Goal: Transaction & Acquisition: Book appointment/travel/reservation

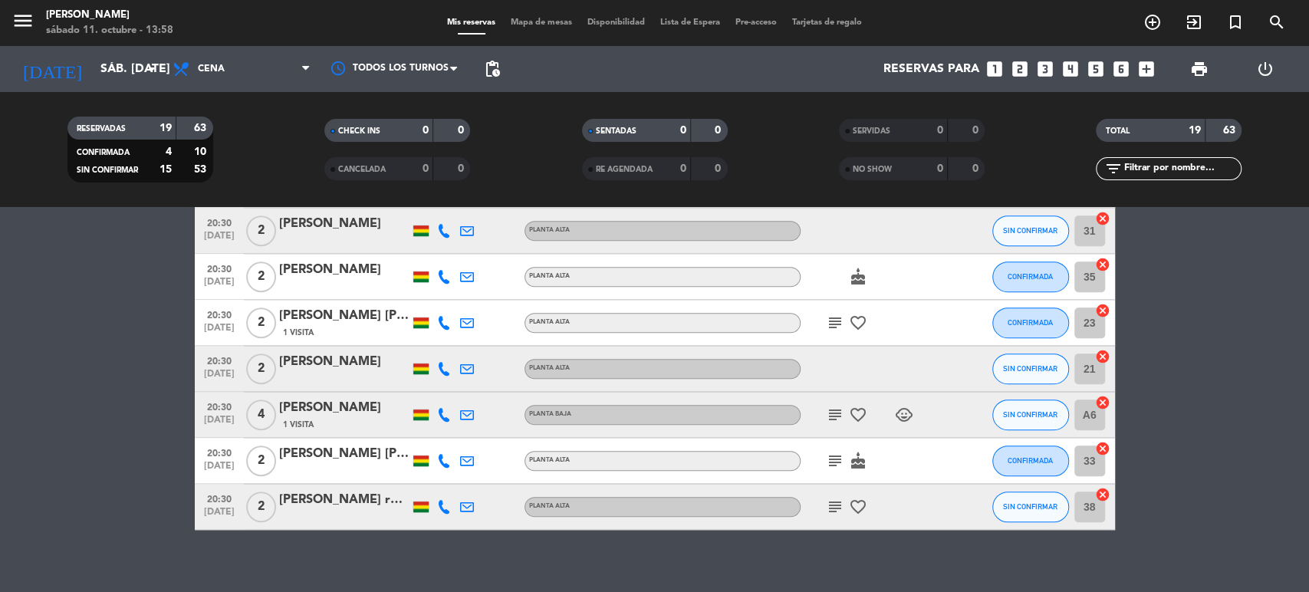
scroll to position [700, 0]
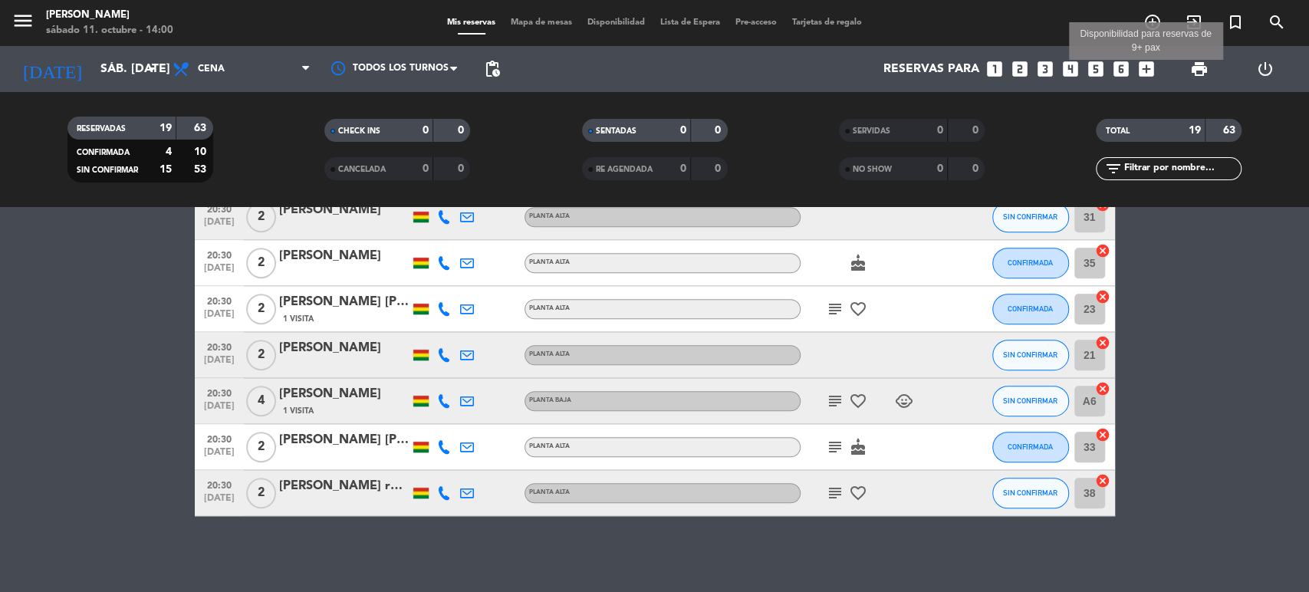
drag, startPoint x: 1140, startPoint y: 77, endPoint x: 1147, endPoint y: 72, distance: 8.3
click at [1140, 76] on icon "add_box" at bounding box center [1146, 69] width 20 height 20
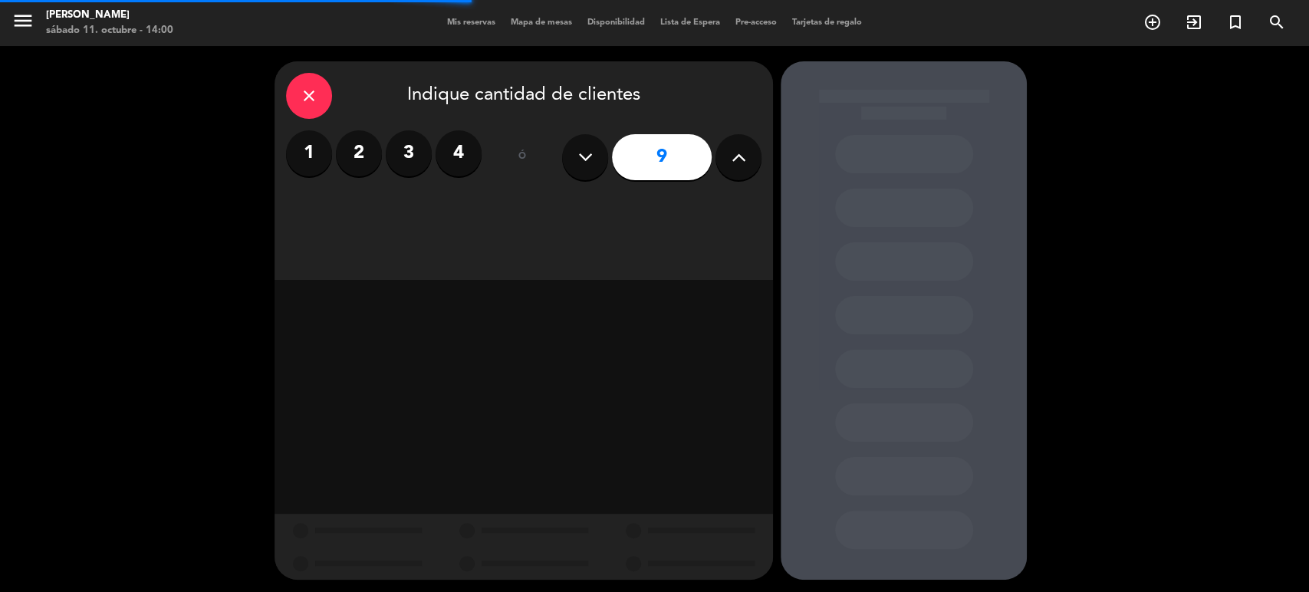
click at [740, 158] on icon at bounding box center [738, 157] width 15 height 23
type input "11"
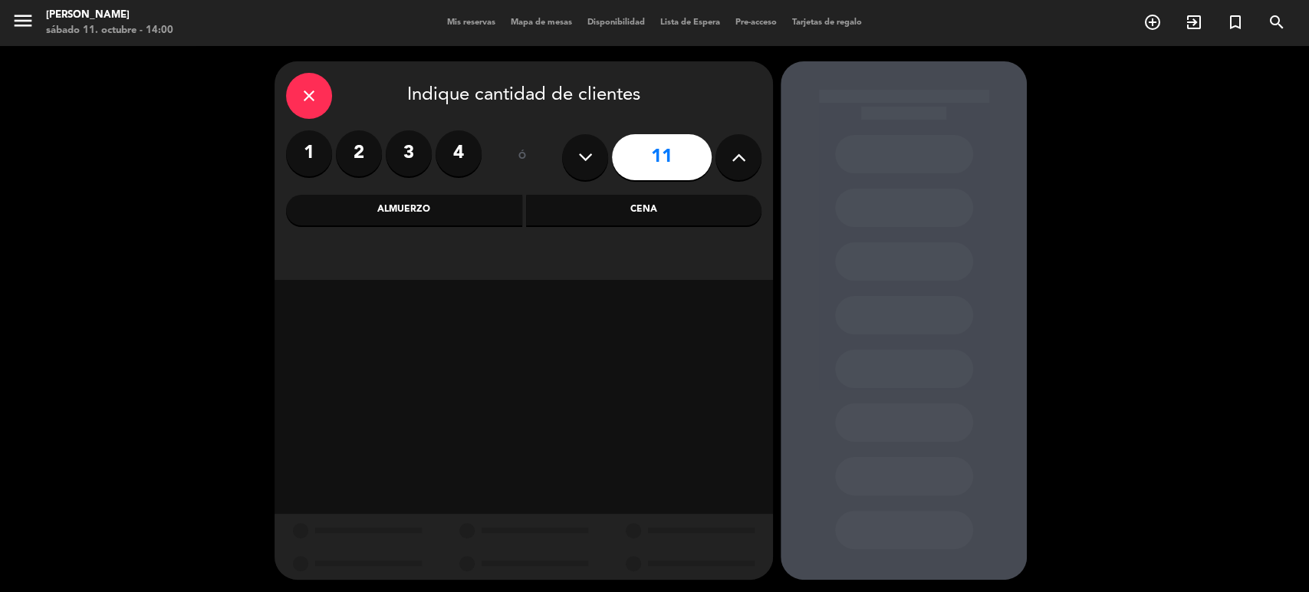
click at [603, 207] on div "Cena" at bounding box center [644, 210] width 236 height 31
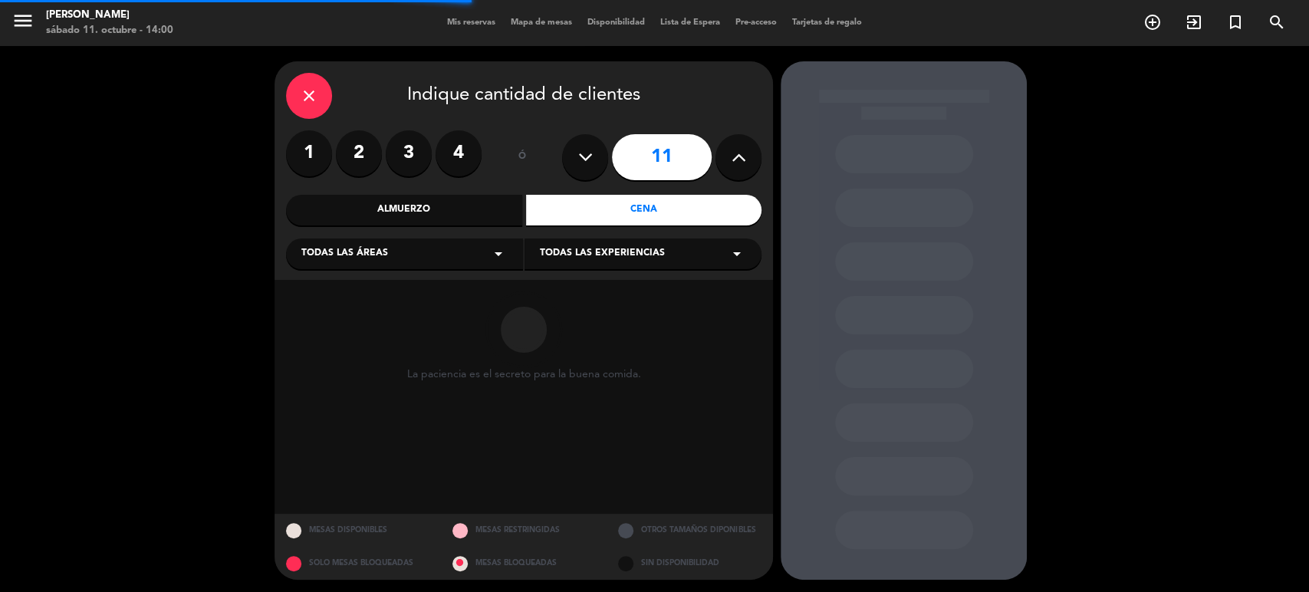
click at [388, 242] on div "Todas las áreas arrow_drop_down" at bounding box center [404, 253] width 237 height 31
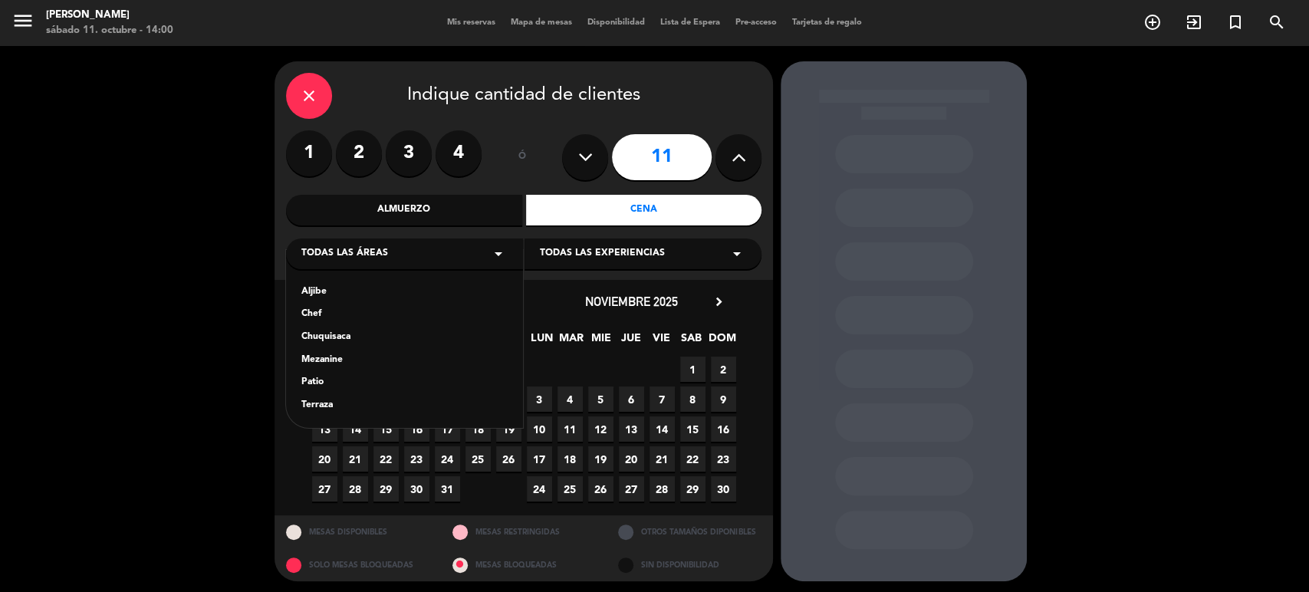
click at [312, 307] on div "Chef" at bounding box center [404, 314] width 206 height 15
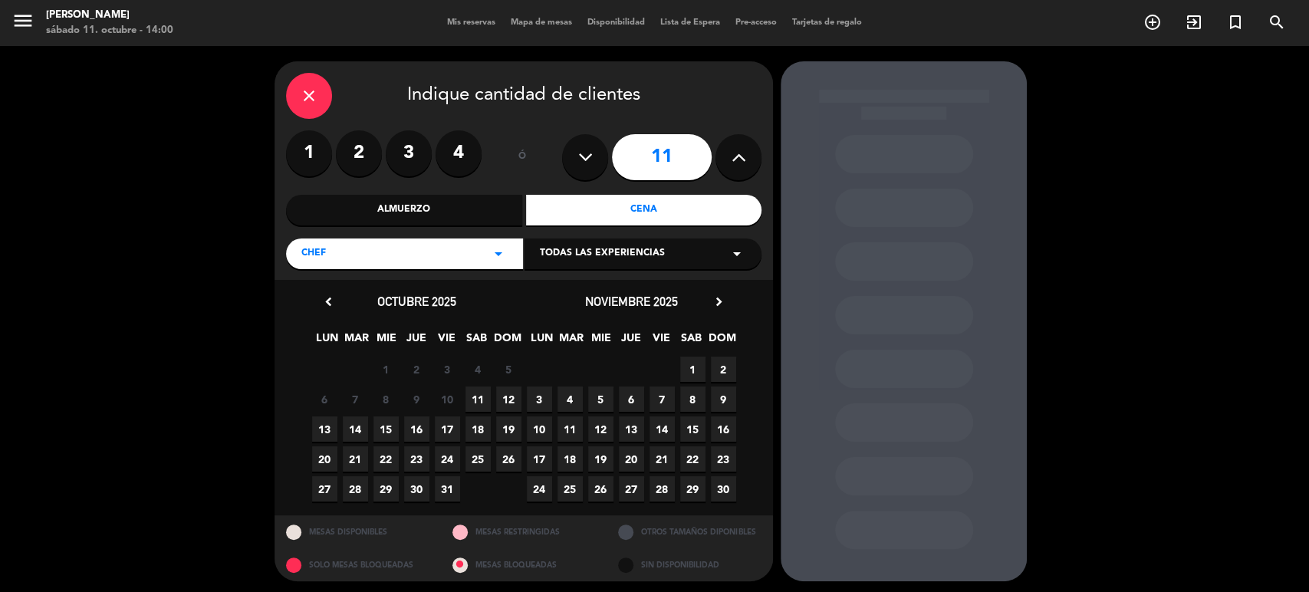
click at [476, 396] on span "11" at bounding box center [477, 398] width 25 height 25
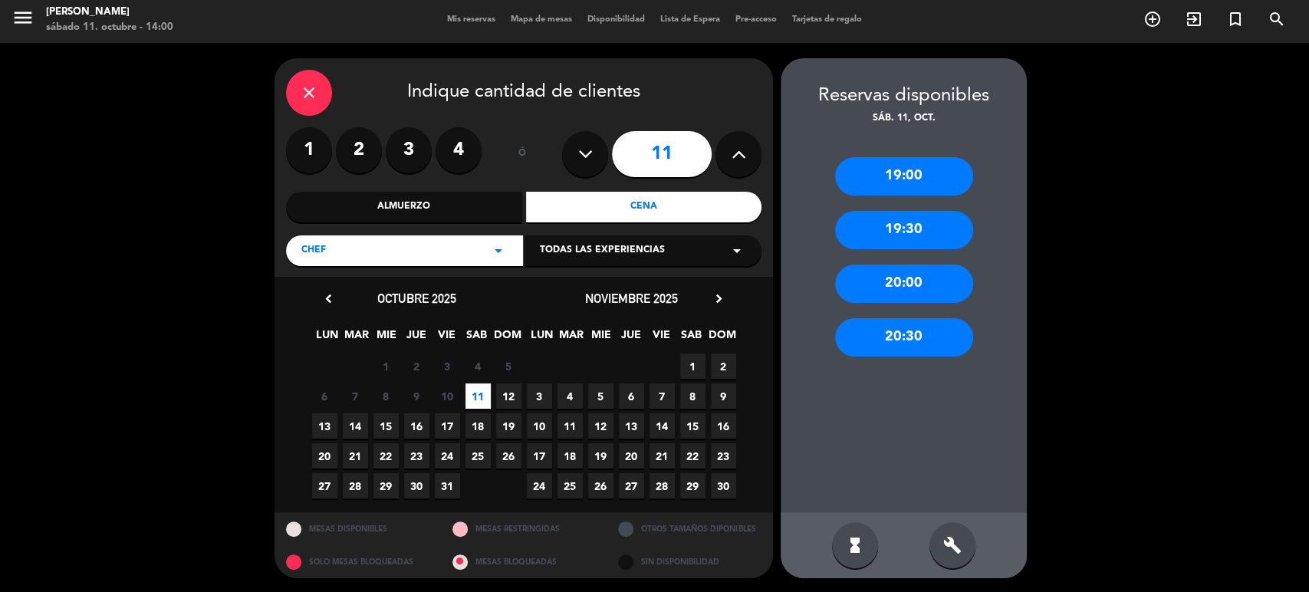
click at [925, 294] on div "20:00" at bounding box center [904, 283] width 138 height 38
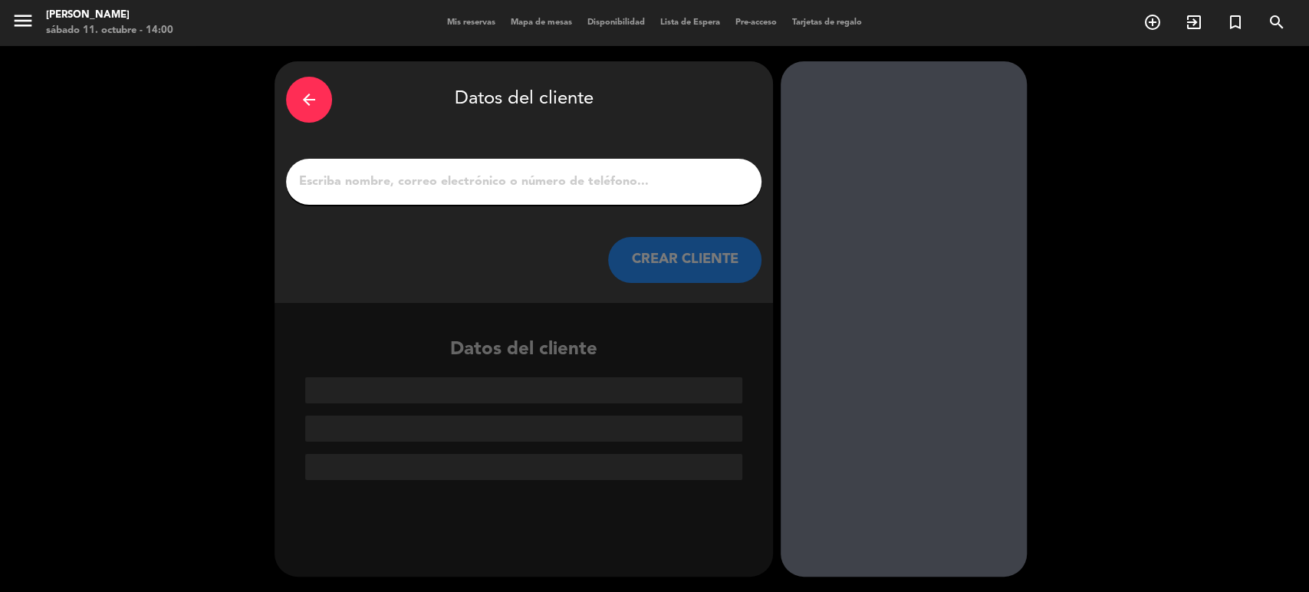
click at [532, 178] on input "1" at bounding box center [523, 181] width 452 height 21
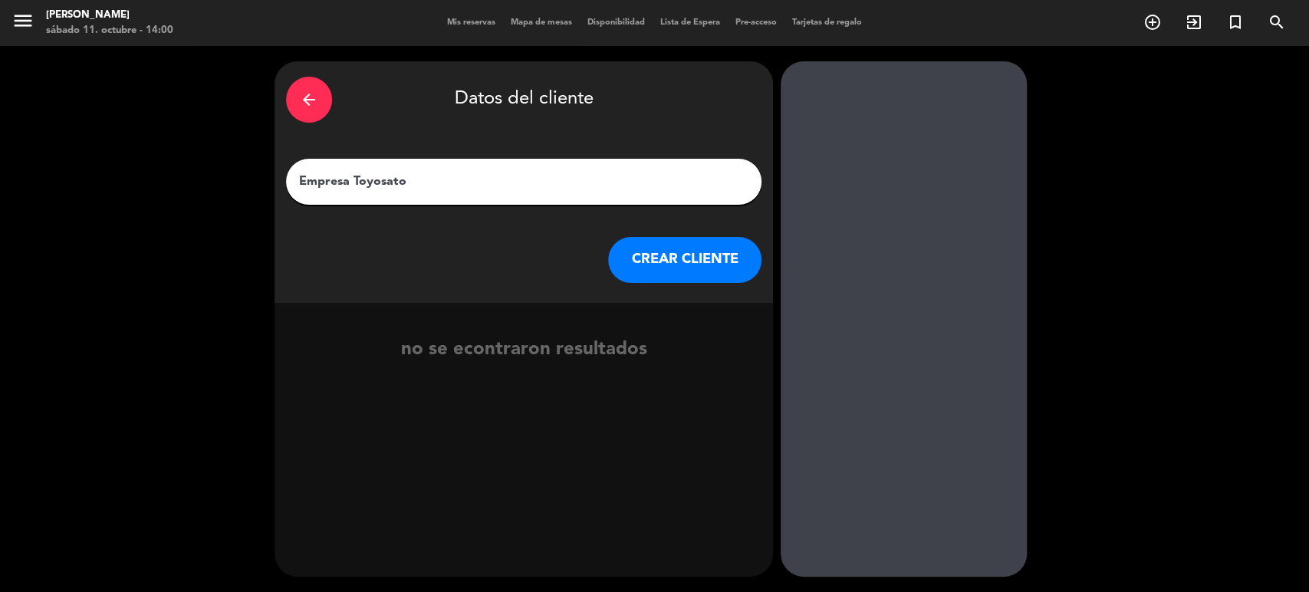
type input "Empresa Toyosato"
click at [646, 270] on button "CREAR CLIENTE" at bounding box center [684, 260] width 153 height 46
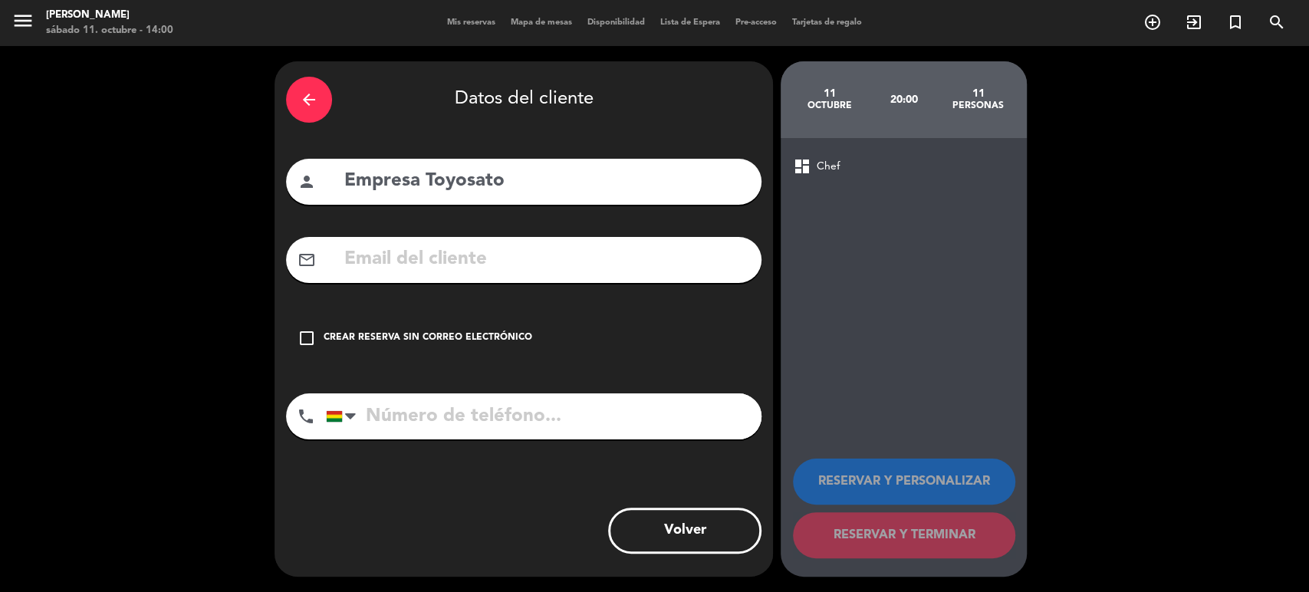
click at [393, 339] on div "Crear reserva sin correo electrónico" at bounding box center [428, 337] width 209 height 15
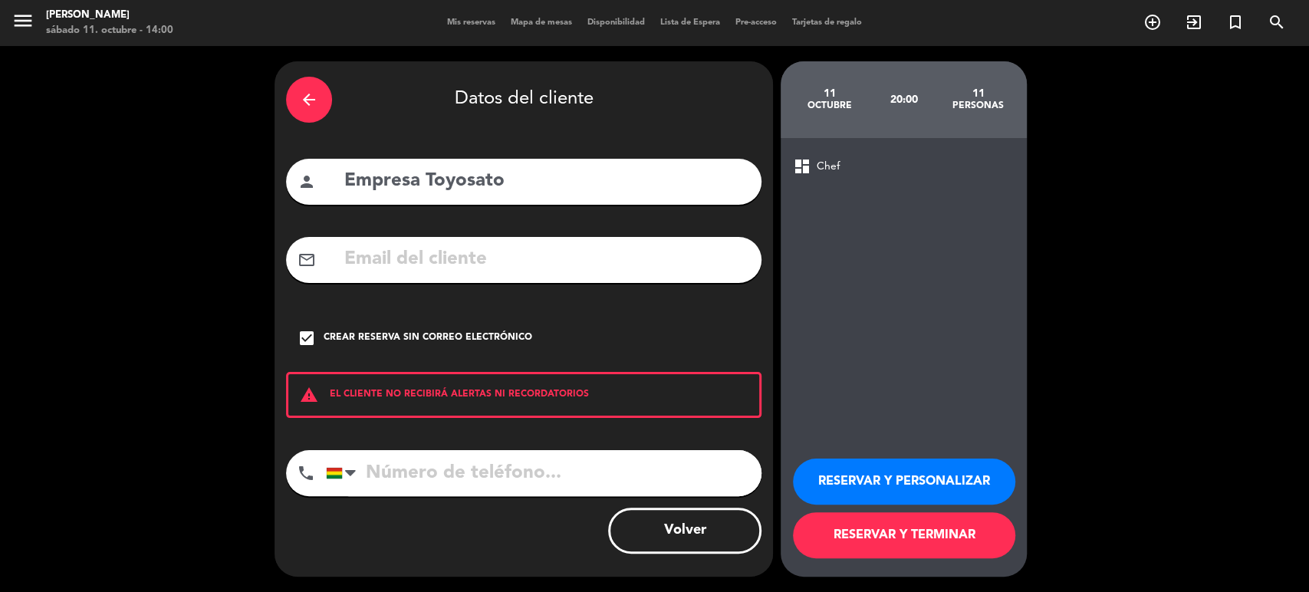
click at [938, 532] on button "RESERVAR Y TERMINAR" at bounding box center [904, 535] width 222 height 46
